Goal: Transaction & Acquisition: Download file/media

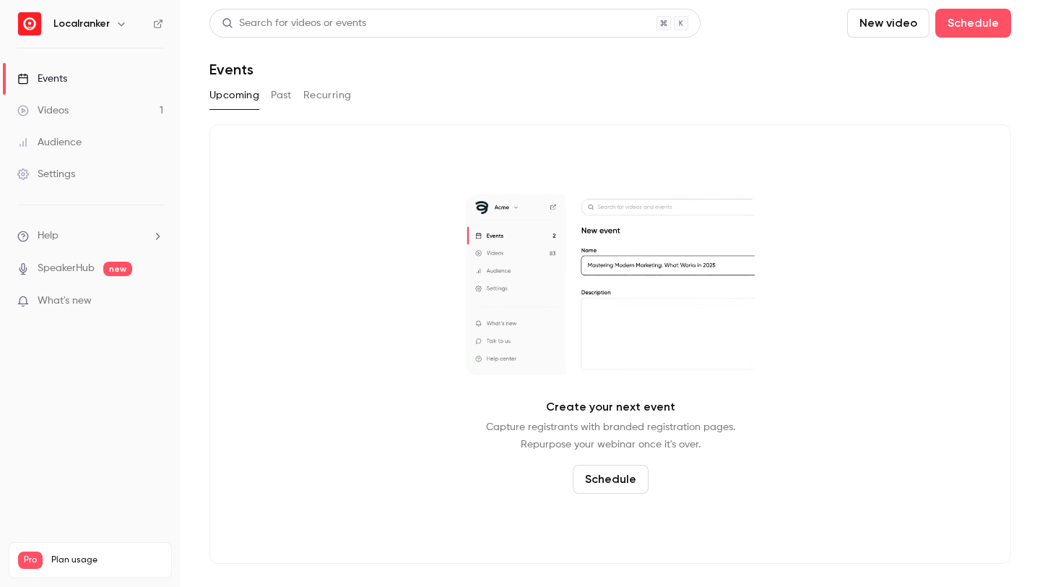
click at [287, 92] on button "Past" at bounding box center [281, 95] width 21 height 23
click at [104, 98] on link "Videos 1" at bounding box center [90, 111] width 181 height 32
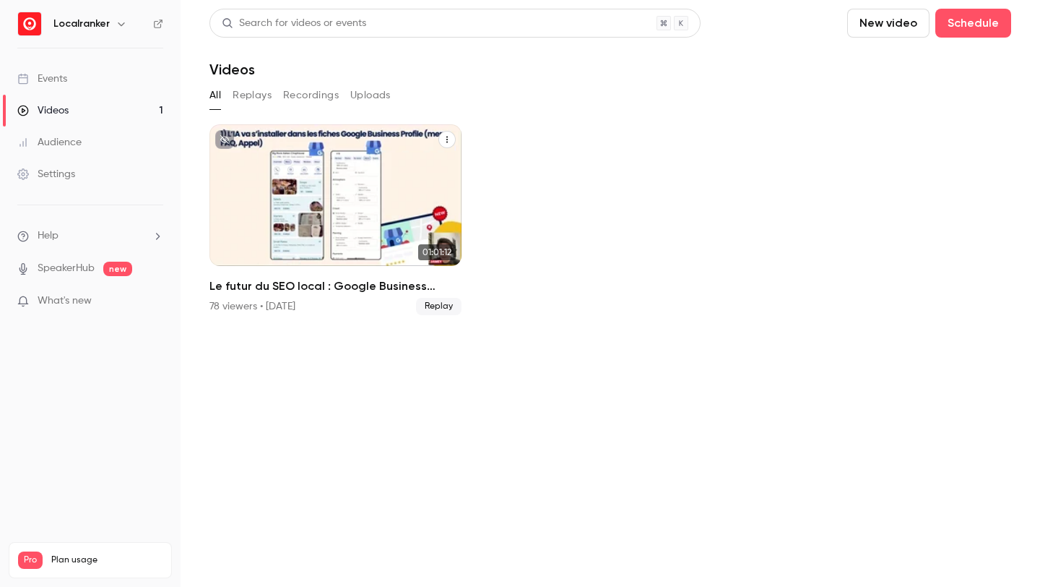
click at [314, 193] on div "Le futur du SEO local : Google Business Profile, GEO & Social media" at bounding box center [336, 195] width 252 height 142
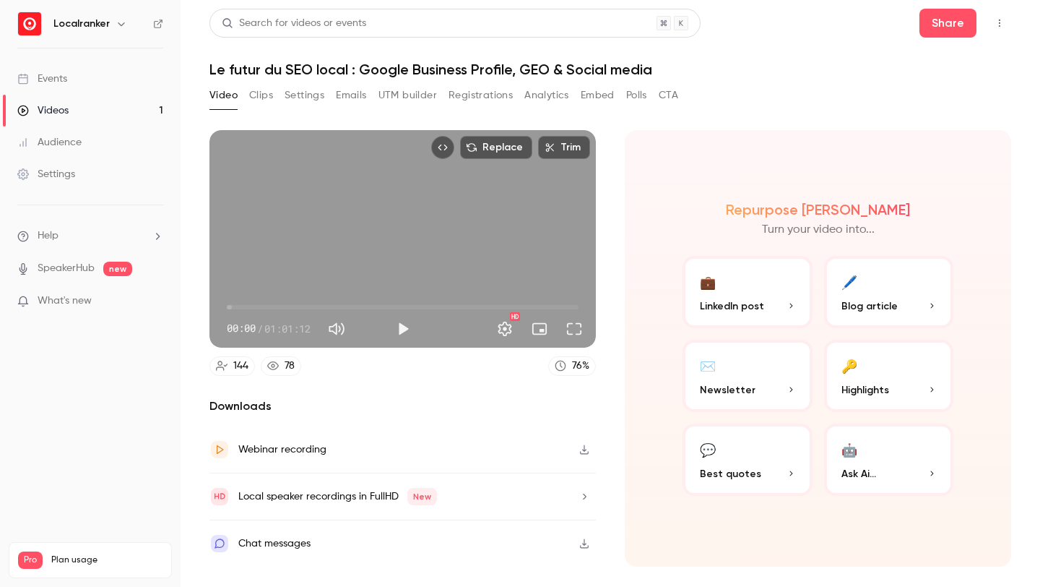
click at [436, 98] on button "UTM builder" at bounding box center [408, 95] width 59 height 23
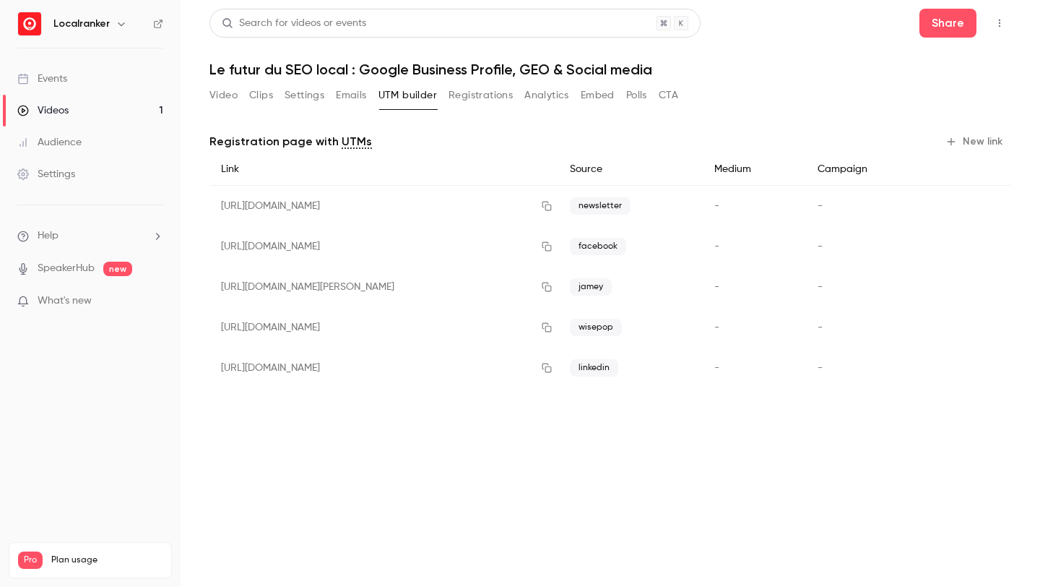
click at [487, 98] on button "Registrations" at bounding box center [481, 95] width 64 height 23
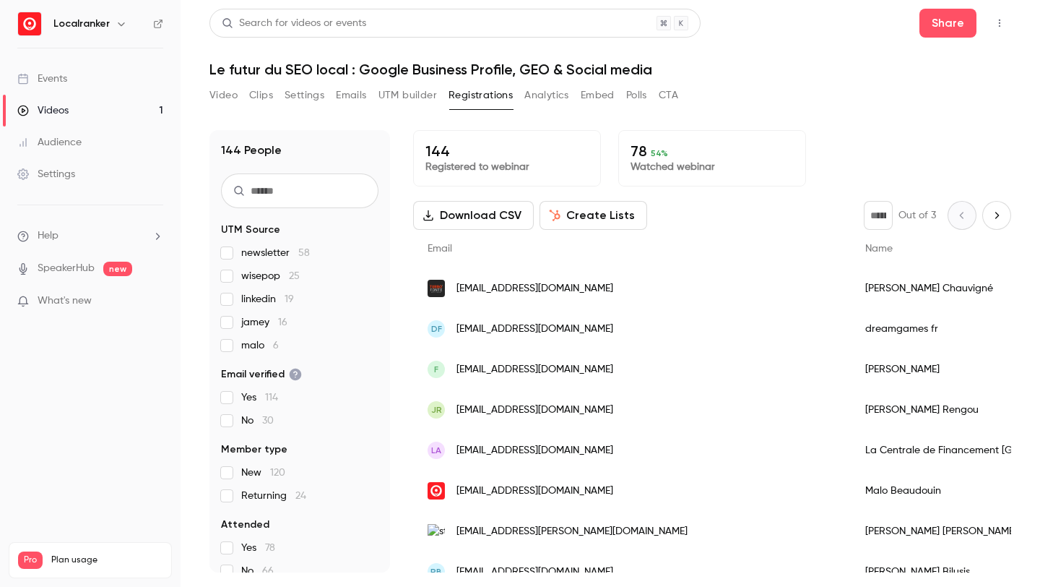
click at [312, 92] on button "Settings" at bounding box center [305, 95] width 40 height 23
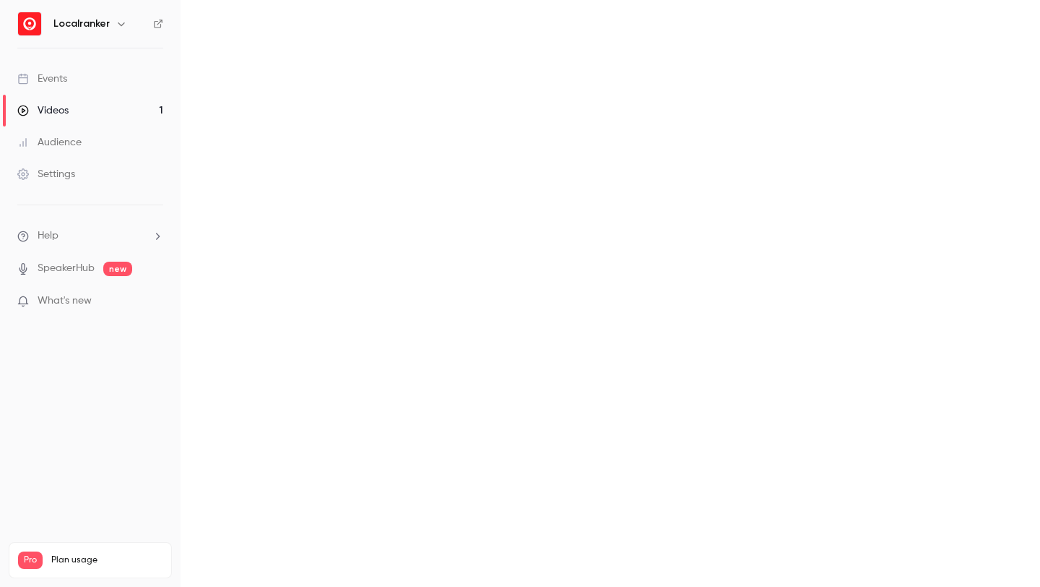
click at [256, 93] on main "Search for videos or events Share Le futur du SEO local : Google Business Profi…" at bounding box center [611, 293] width 860 height 587
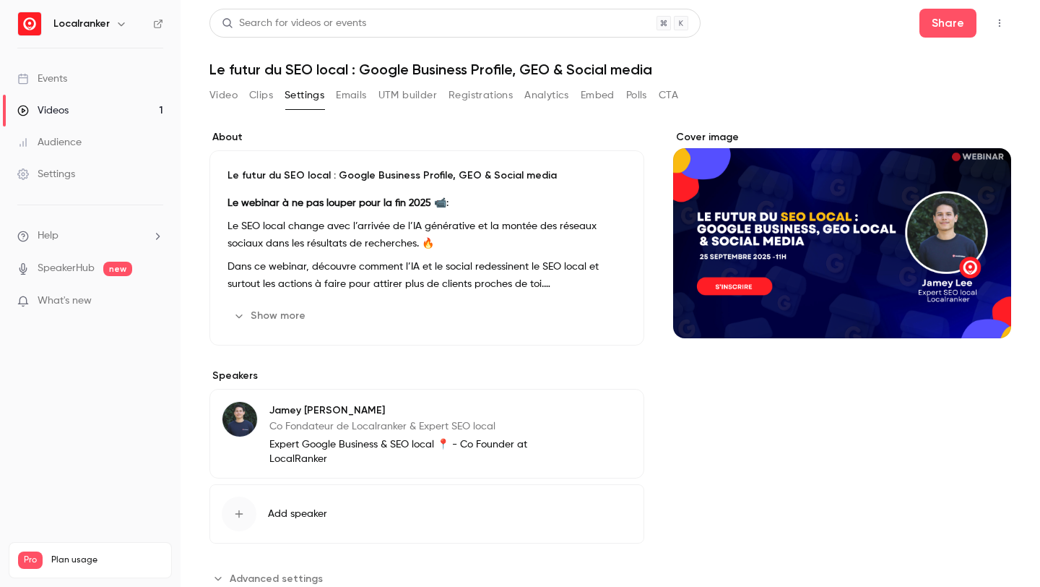
click at [228, 94] on button "Video" at bounding box center [224, 95] width 28 height 23
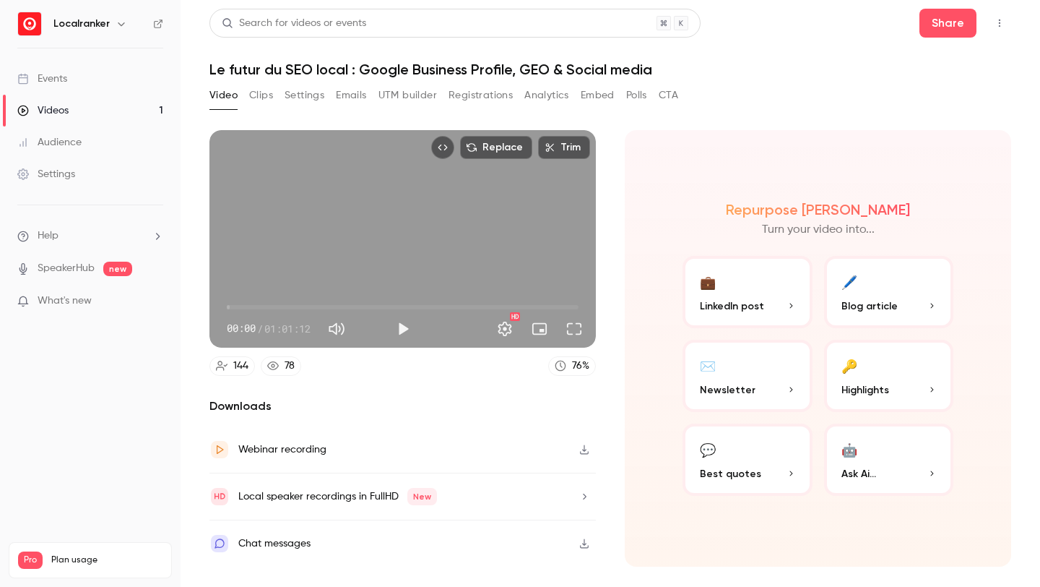
click at [669, 104] on button "CTA" at bounding box center [669, 95] width 20 height 23
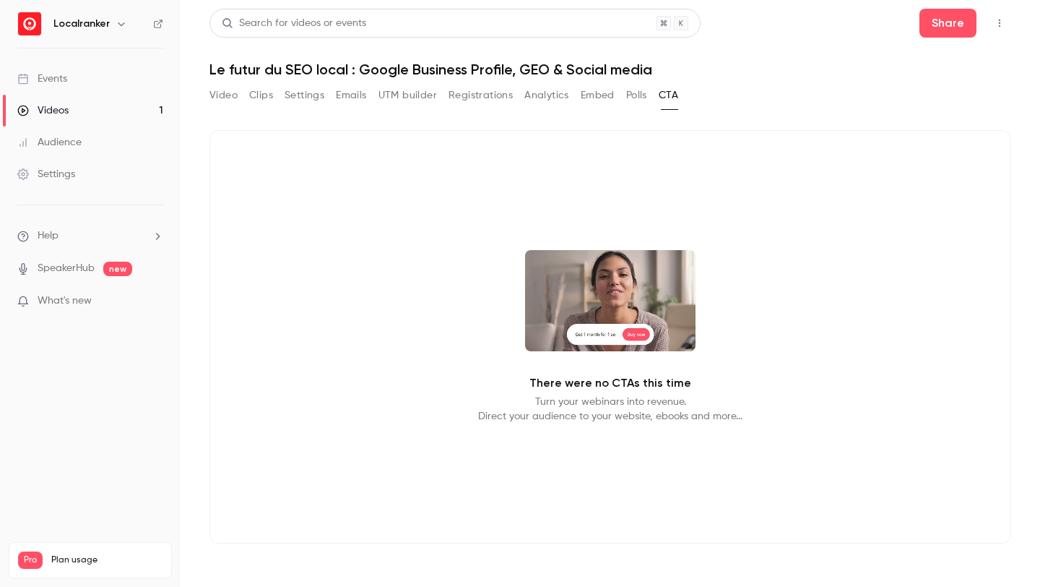
click at [636, 103] on button "Polls" at bounding box center [636, 95] width 21 height 23
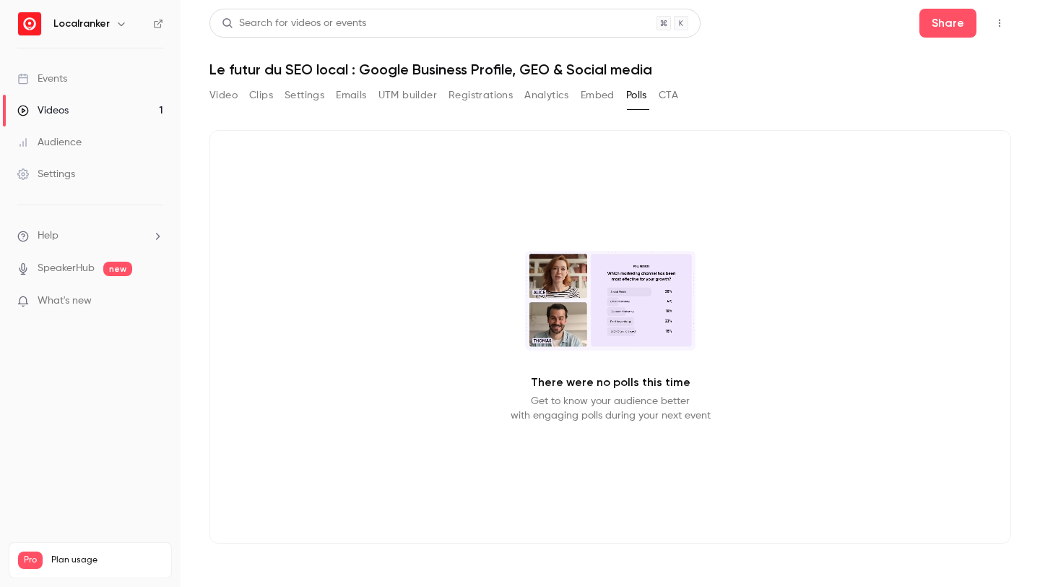
click at [554, 100] on button "Analytics" at bounding box center [547, 95] width 45 height 23
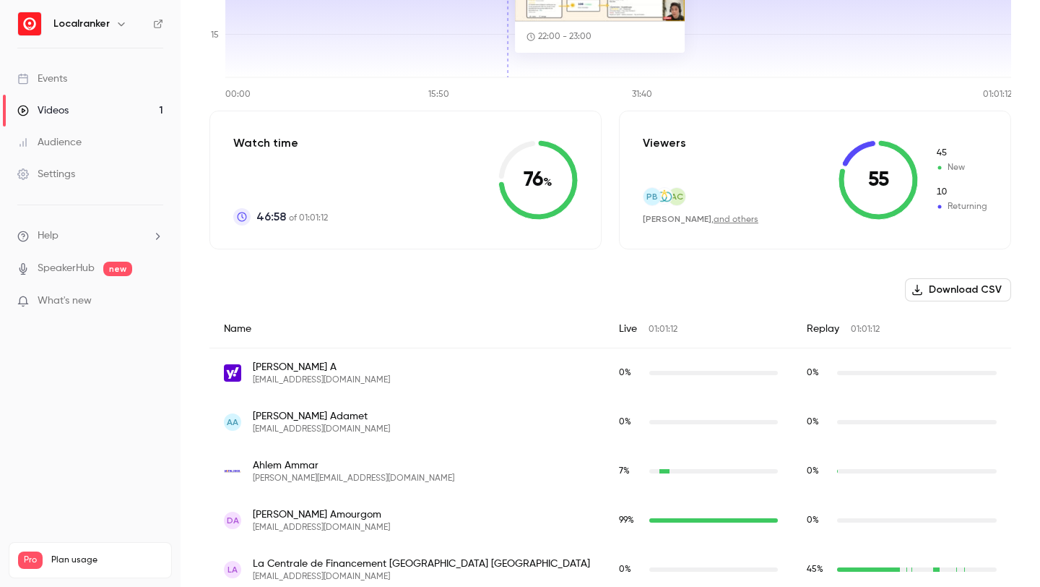
scroll to position [285, 0]
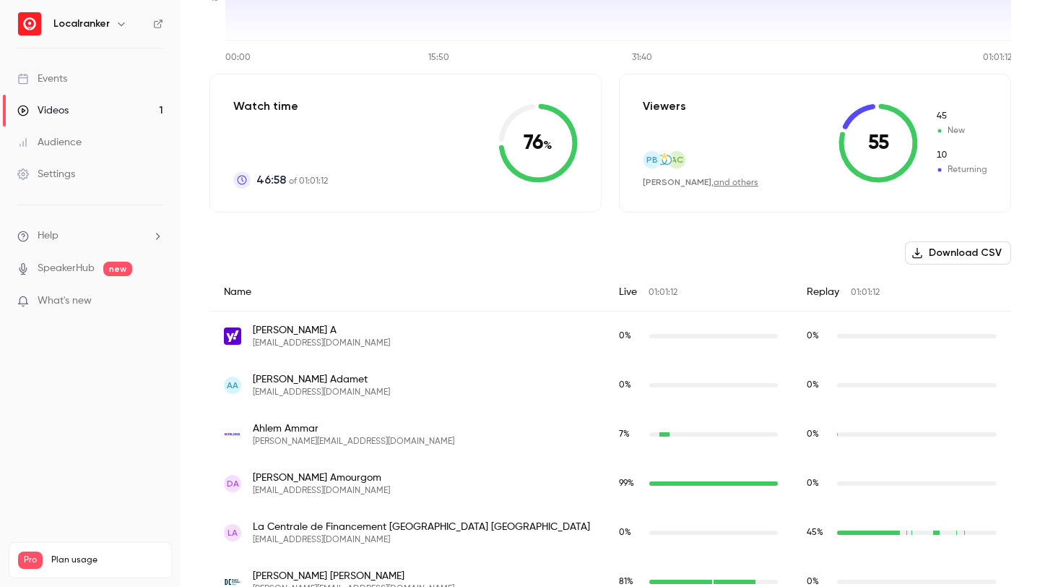
click at [694, 185] on div "Pierre Bilusis , and others" at bounding box center [701, 182] width 116 height 12
click at [714, 185] on link "and others" at bounding box center [736, 182] width 45 height 9
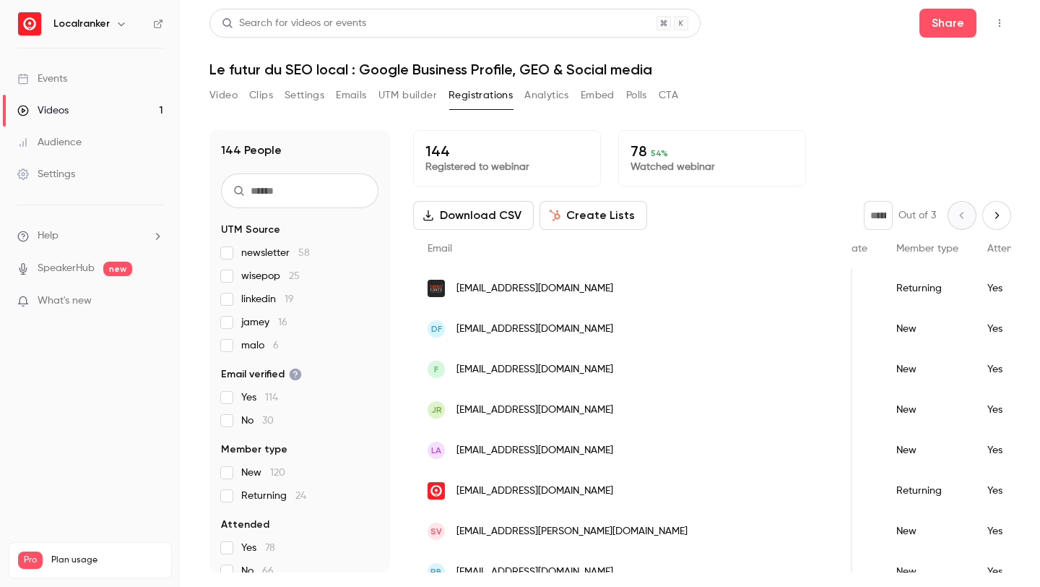
click at [509, 216] on button "Download CSV" at bounding box center [473, 215] width 121 height 29
